Goal: Information Seeking & Learning: Compare options

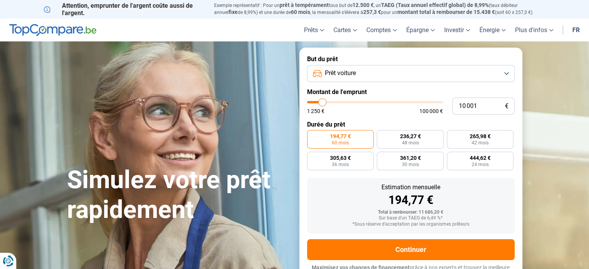
click at [366, 75] on button "Prêt voiture" at bounding box center [410, 73] width 207 height 17
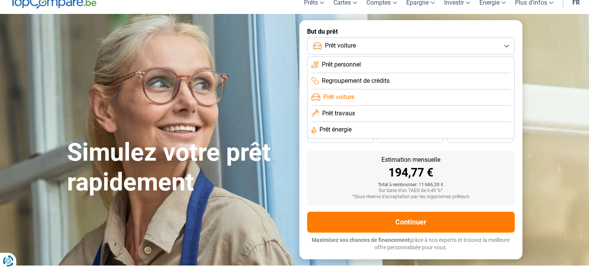
scroll to position [28, 0]
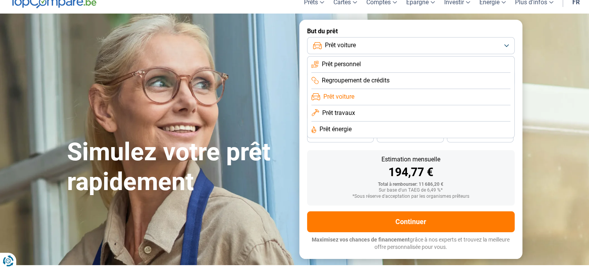
click at [352, 100] on span "Prêt voiture" at bounding box center [338, 97] width 31 height 9
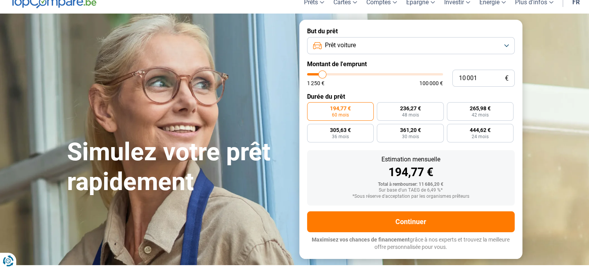
click at [325, 74] on input "range" at bounding box center [375, 74] width 136 height 2
type input "10000"
radio input "true"
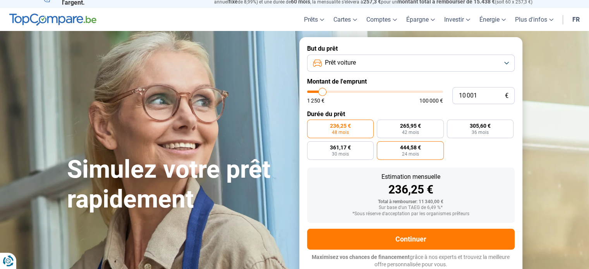
click at [393, 151] on label "444,58 € 24 mois" at bounding box center [410, 150] width 67 height 19
click at [382, 146] on input "444,58 € 24 mois" at bounding box center [379, 143] width 5 height 5
radio input "true"
click at [482, 94] on input "10 001" at bounding box center [483, 95] width 62 height 17
type input "1 000"
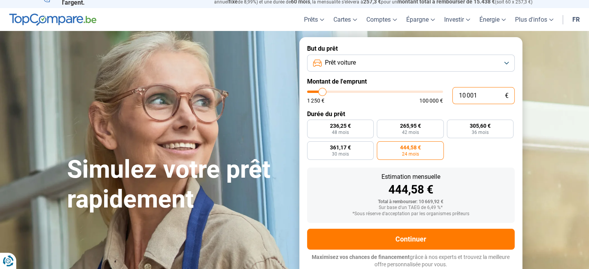
type input "1250"
type input "100"
type input "1250"
type input "10"
type input "1250"
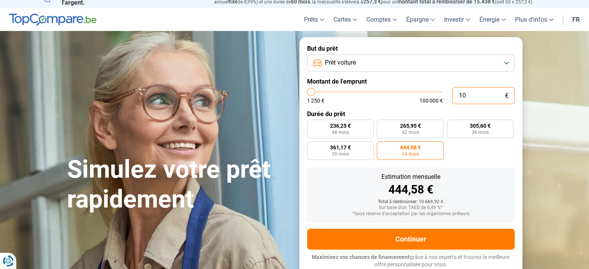
type input "1"
type input "1250"
type input "0"
type input "1250"
type input "1"
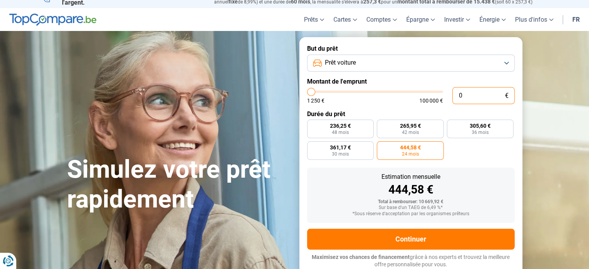
type input "1250"
type input "12"
type input "1250"
type input "125"
type input "1250"
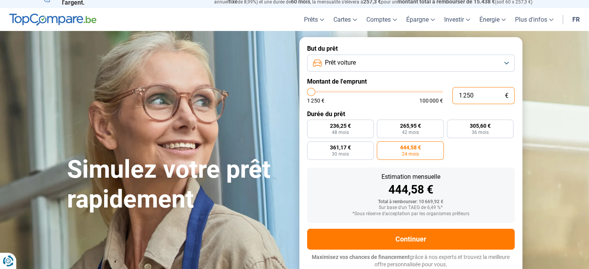
type input "1 250"
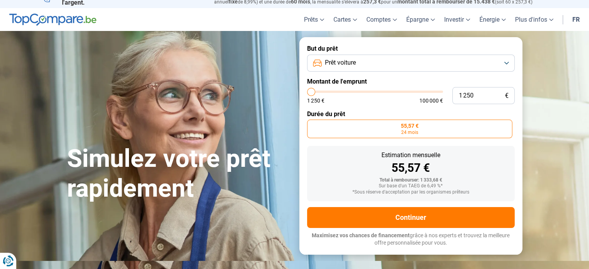
click at [455, 162] on form "But du prêt Prêt voiture Montant de l'emprunt 1 250 € 1 250 € 100 000 € Durée d…" at bounding box center [410, 145] width 223 height 217
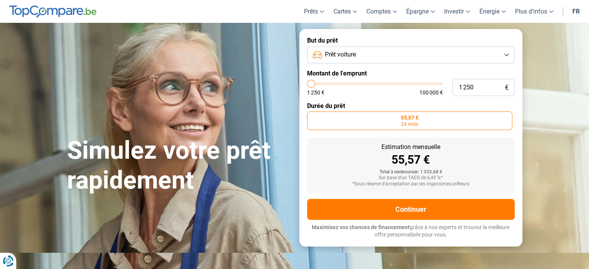
scroll to position [20, 0]
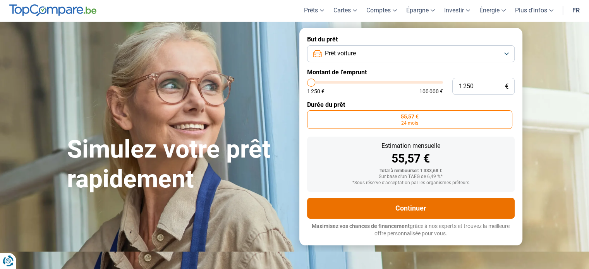
click at [401, 210] on button "Continuer" at bounding box center [410, 208] width 207 height 21
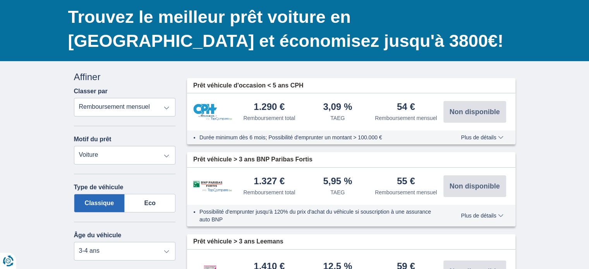
scroll to position [53, 0]
click at [166, 105] on select "Remboursement total TAEG Remboursement mensuel" at bounding box center [125, 107] width 102 height 19
click at [155, 156] on select "Prêt personnel Voiture Moto / vélo Caravane / mobilhome Travaux Energie Rachat …" at bounding box center [125, 155] width 102 height 19
select select "moto"
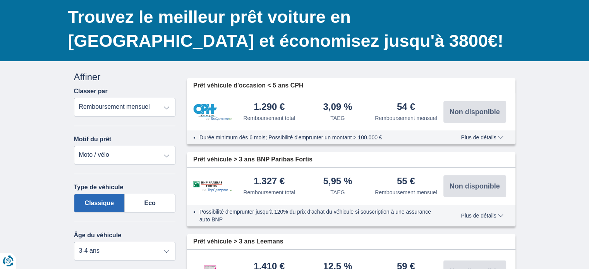
click at [74, 146] on select "Prêt personnel Voiture Moto / vélo Caravane / mobilhome Travaux Energie Rachat …" at bounding box center [125, 155] width 102 height 19
select select "new"
type input "15.000"
type input "15250"
select select "60"
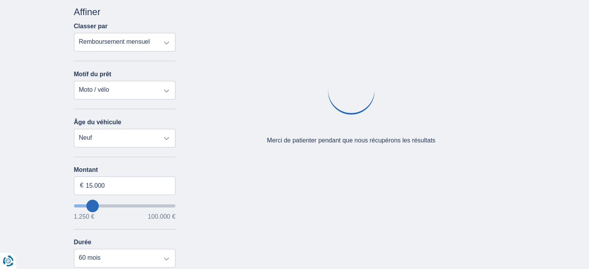
scroll to position [120, 0]
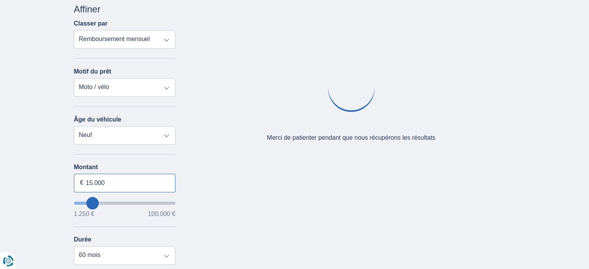
click at [155, 175] on input "15.000" at bounding box center [125, 183] width 102 height 19
type input "9.250"
type input "9250"
select select "48"
type input "5250"
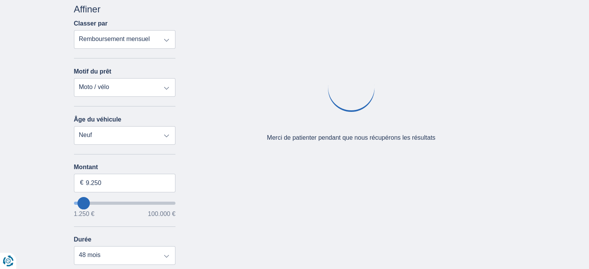
type input "5.250"
select select "36"
click at [86, 208] on div "Montant 5.250 € 1.250 € 100.000 €" at bounding box center [125, 190] width 102 height 53
type input "2250"
type input "2.250"
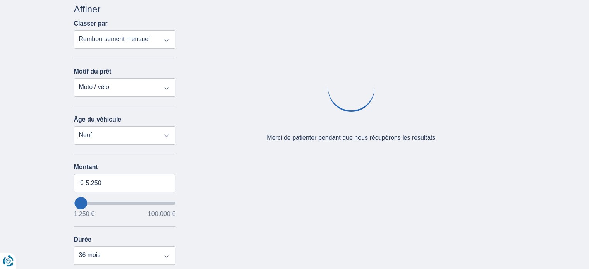
select select "24"
type input "1250"
type input "1.250"
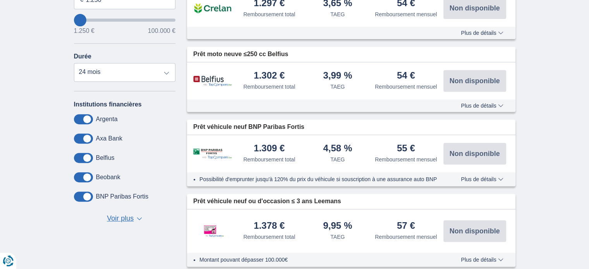
scroll to position [303, 0]
click at [88, 115] on span at bounding box center [83, 119] width 19 height 10
click at [0, 0] on input "checkbox" at bounding box center [0, 0] width 0 height 0
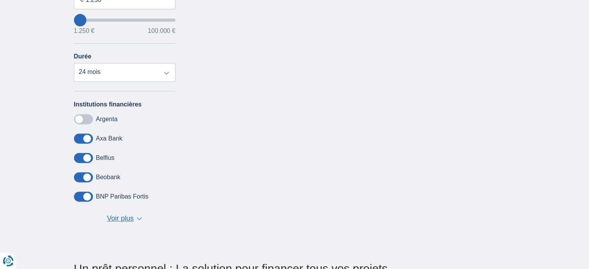
click at [89, 137] on span at bounding box center [83, 139] width 19 height 10
click at [0, 0] on input "checkbox" at bounding box center [0, 0] width 0 height 0
click at [88, 179] on span at bounding box center [83, 177] width 19 height 10
click at [0, 0] on input "checkbox" at bounding box center [0, 0] width 0 height 0
click at [85, 192] on span at bounding box center [83, 197] width 19 height 10
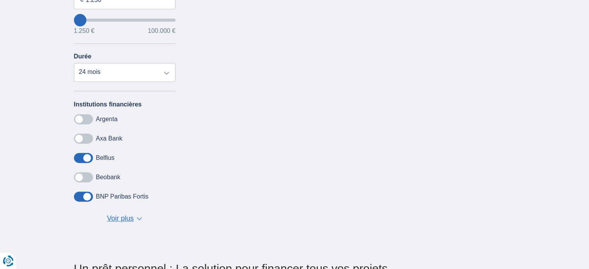
click at [0, 0] on input "checkbox" at bounding box center [0, 0] width 0 height 0
click at [124, 225] on div "Annuler Filtres Affiner Classer par Remboursement total TAEG Remboursement mens…" at bounding box center [124, 28] width 113 height 416
click at [124, 222] on button "Voir plus Voir moins ▼ ▲" at bounding box center [124, 218] width 40 height 11
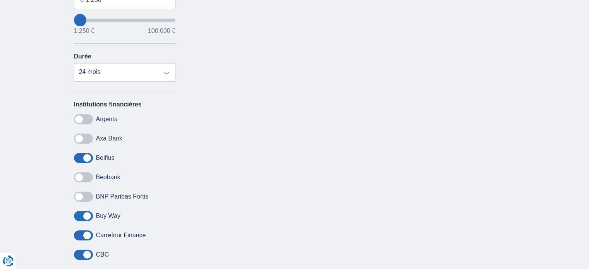
click at [87, 213] on span at bounding box center [83, 216] width 19 height 10
click at [0, 0] on input "checkbox" at bounding box center [0, 0] width 0 height 0
click at [82, 234] on span at bounding box center [83, 235] width 19 height 10
click at [0, 0] on input "checkbox" at bounding box center [0, 0] width 0 height 0
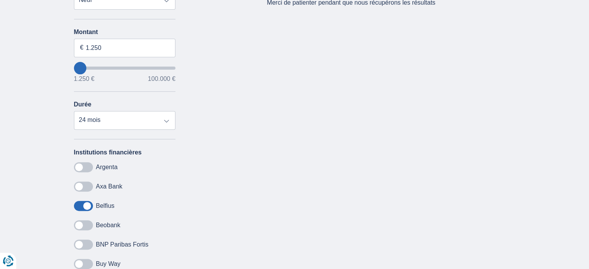
scroll to position [257, 0]
